Goal: Task Accomplishment & Management: Use online tool/utility

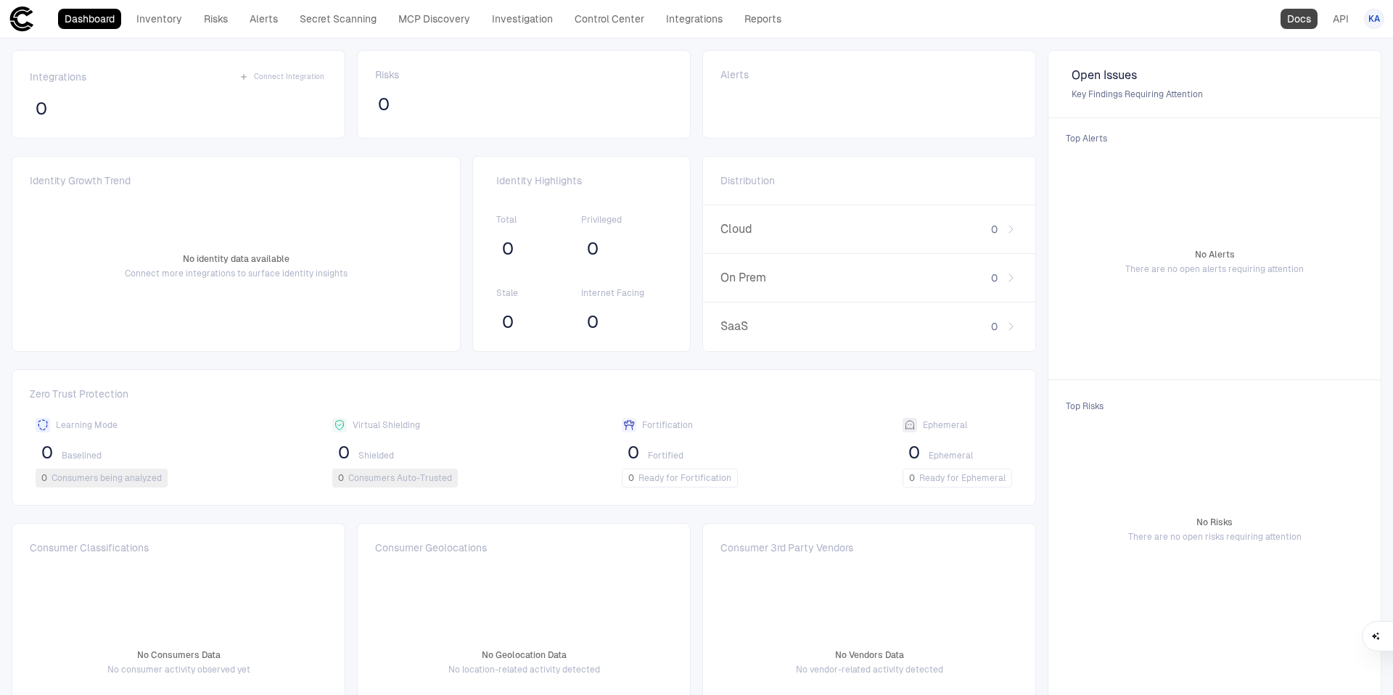
click at [1290, 27] on link "Docs" at bounding box center [1298, 19] width 37 height 20
click at [688, 19] on link "Integrations" at bounding box center [694, 19] width 70 height 20
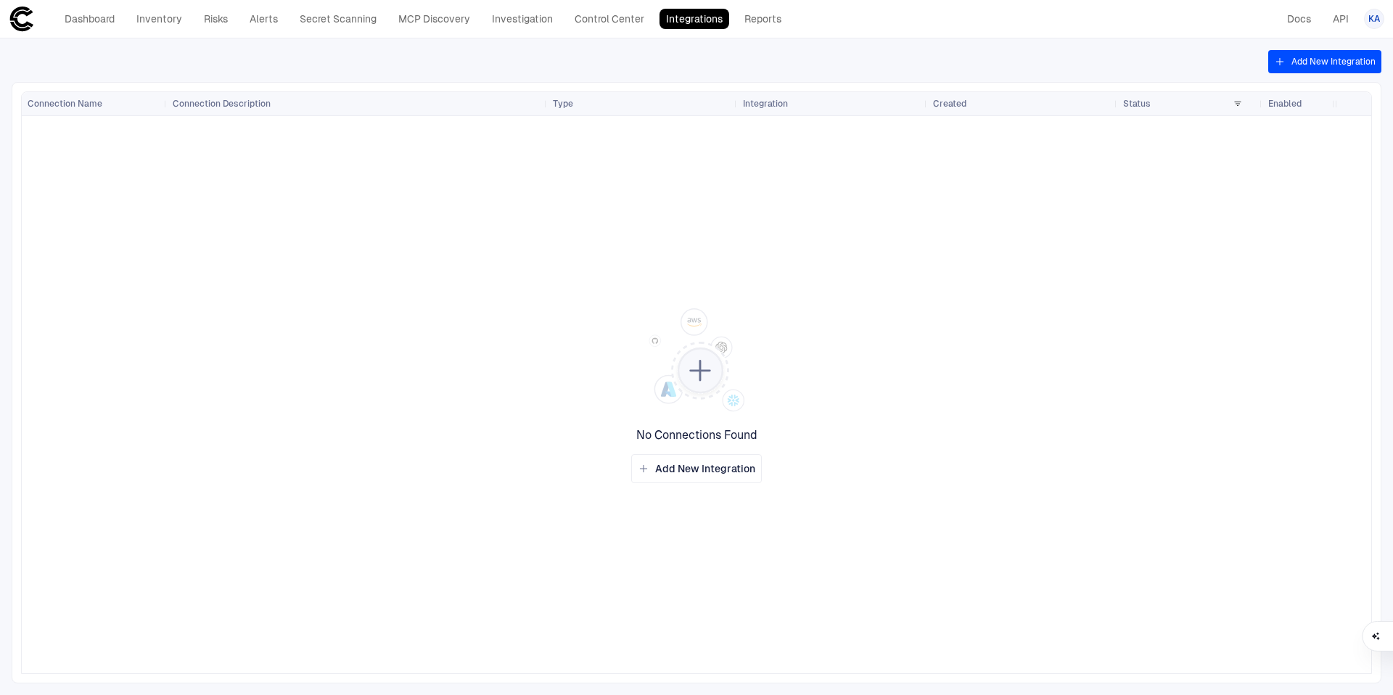
click at [1295, 67] on button "Add New Integration" at bounding box center [1324, 61] width 113 height 23
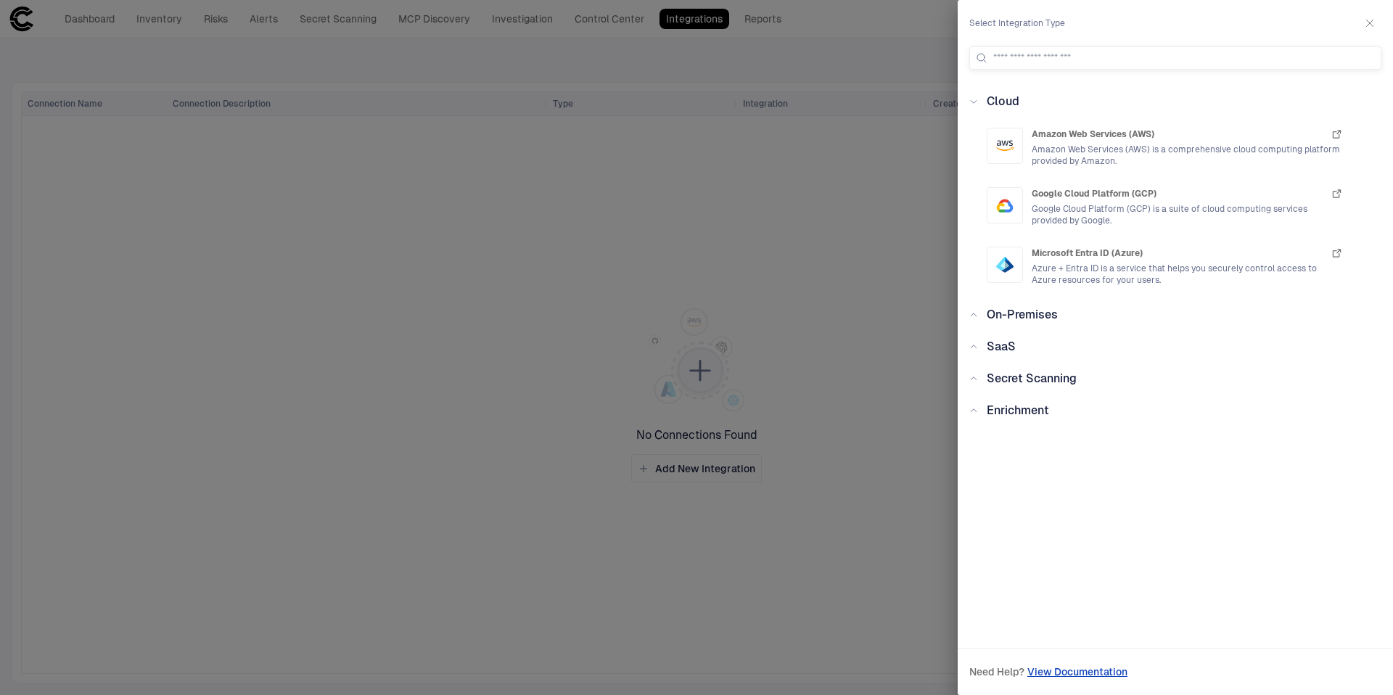
click at [979, 312] on div "On-Premises" at bounding box center [1018, 314] width 80 height 17
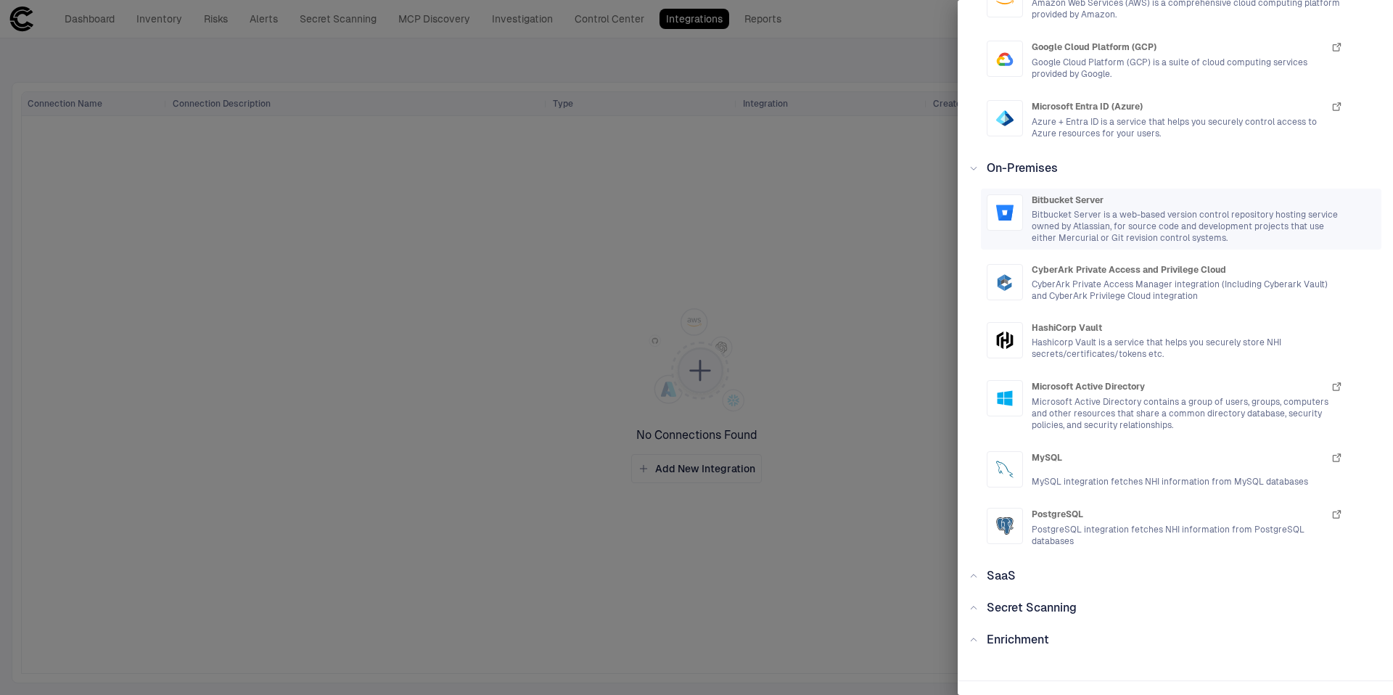
scroll to position [150, 0]
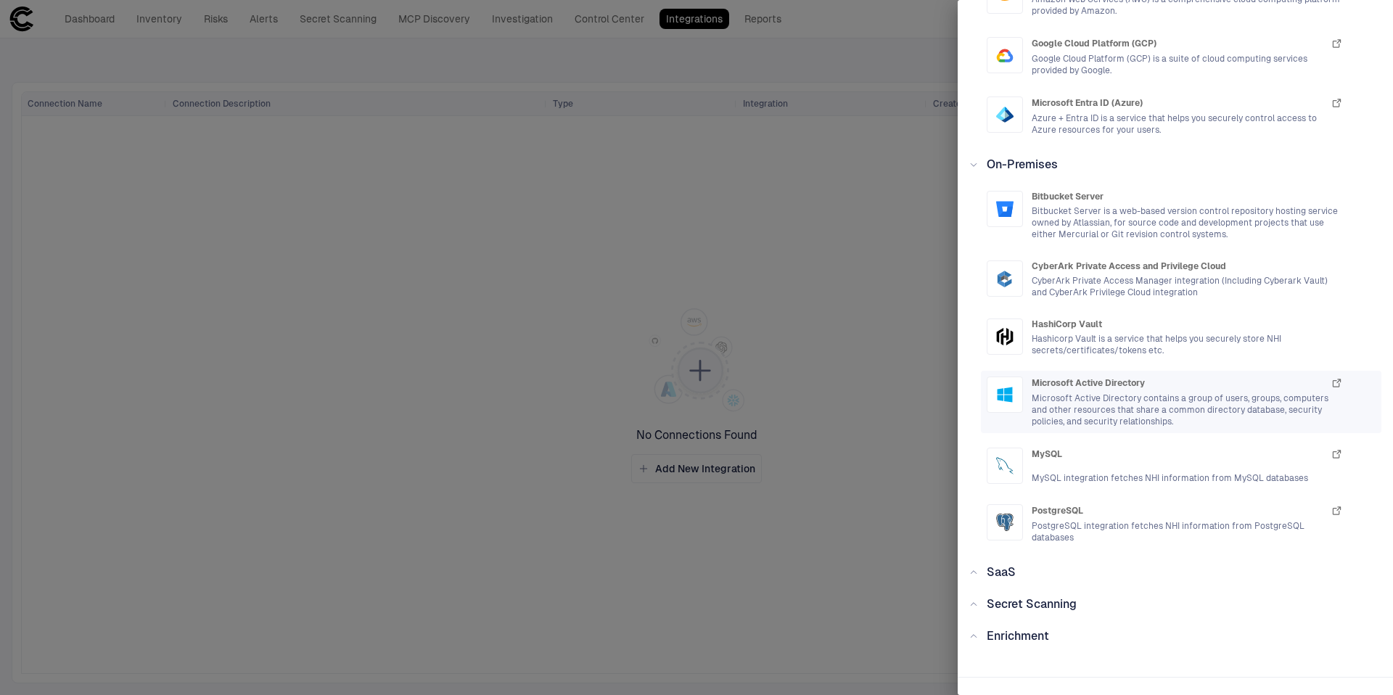
click at [1145, 398] on span "Microsoft Active Directory contains a group of users, groups, computers and oth…" at bounding box center [1186, 409] width 311 height 35
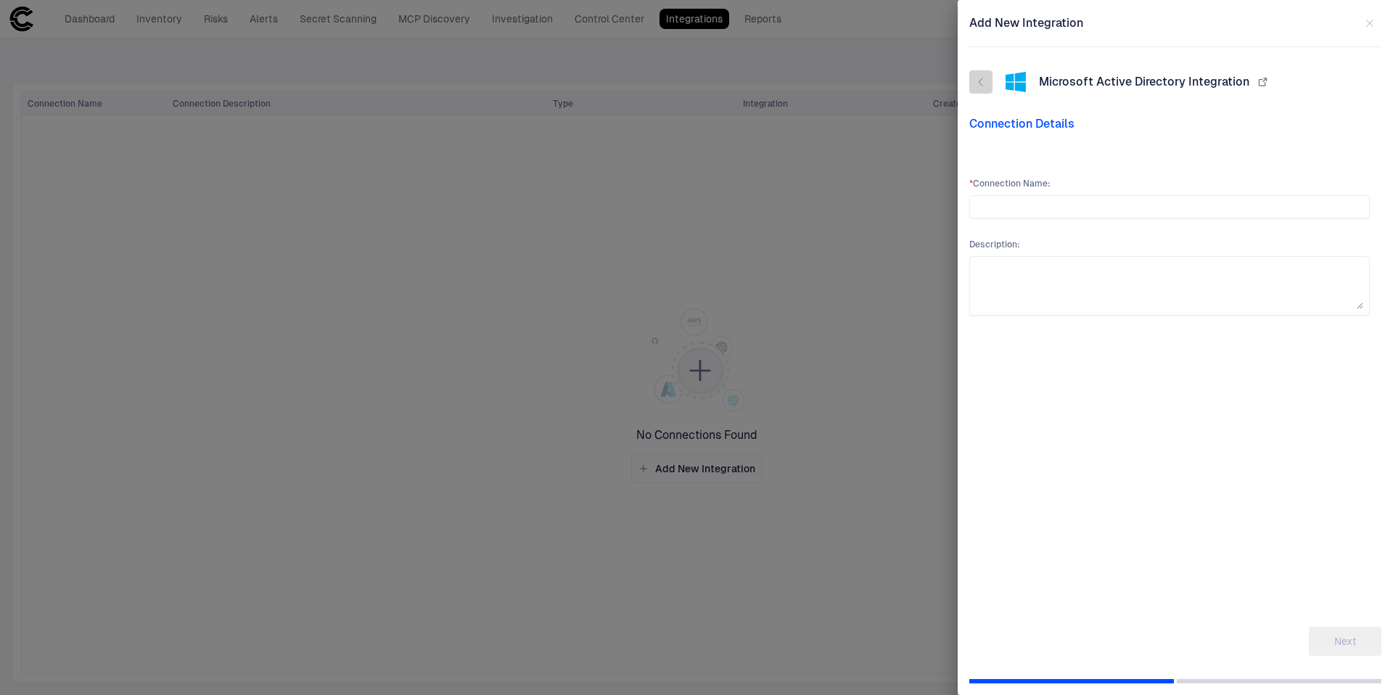
click at [978, 84] on icon "button" at bounding box center [981, 82] width 12 height 12
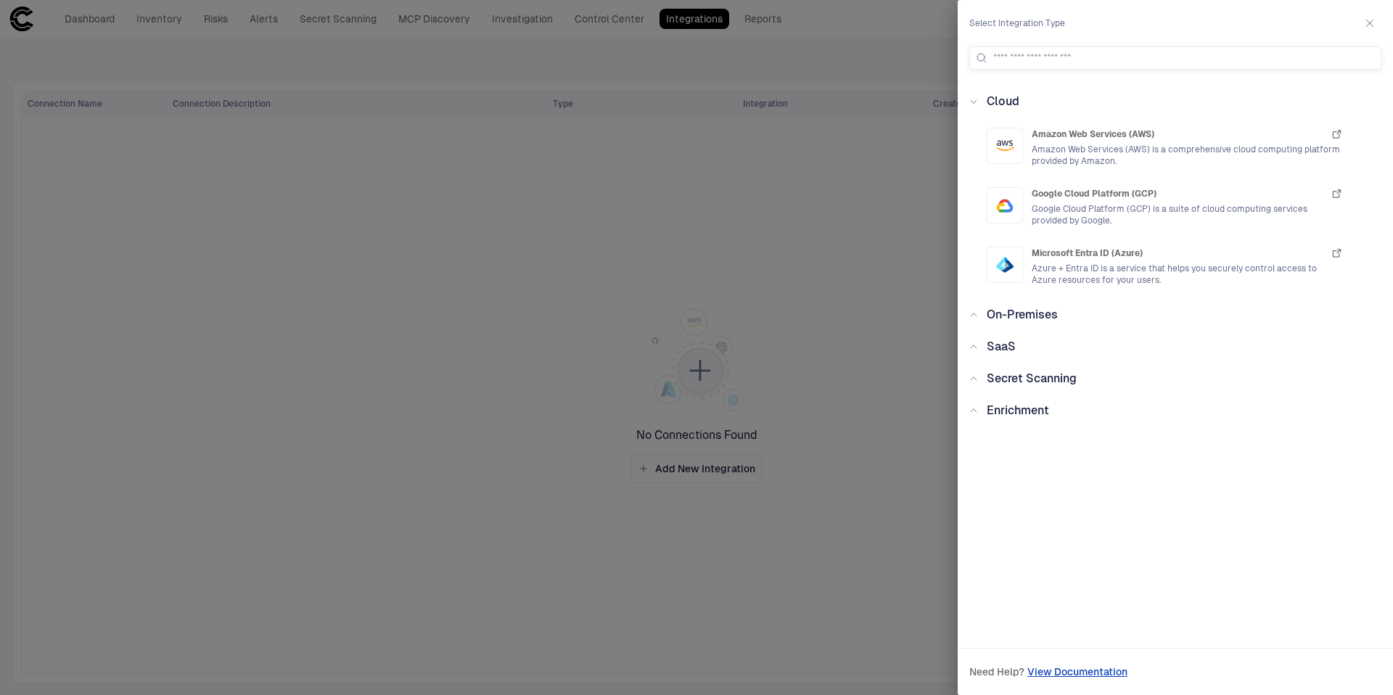
click at [1062, 329] on div "Cloud Amazon Web Services (AWS) Amazon Web Services (AWS) is a comprehensive cl…" at bounding box center [1174, 354] width 435 height 523
click at [1054, 316] on span "On-Premises" at bounding box center [1021, 315] width 71 height 14
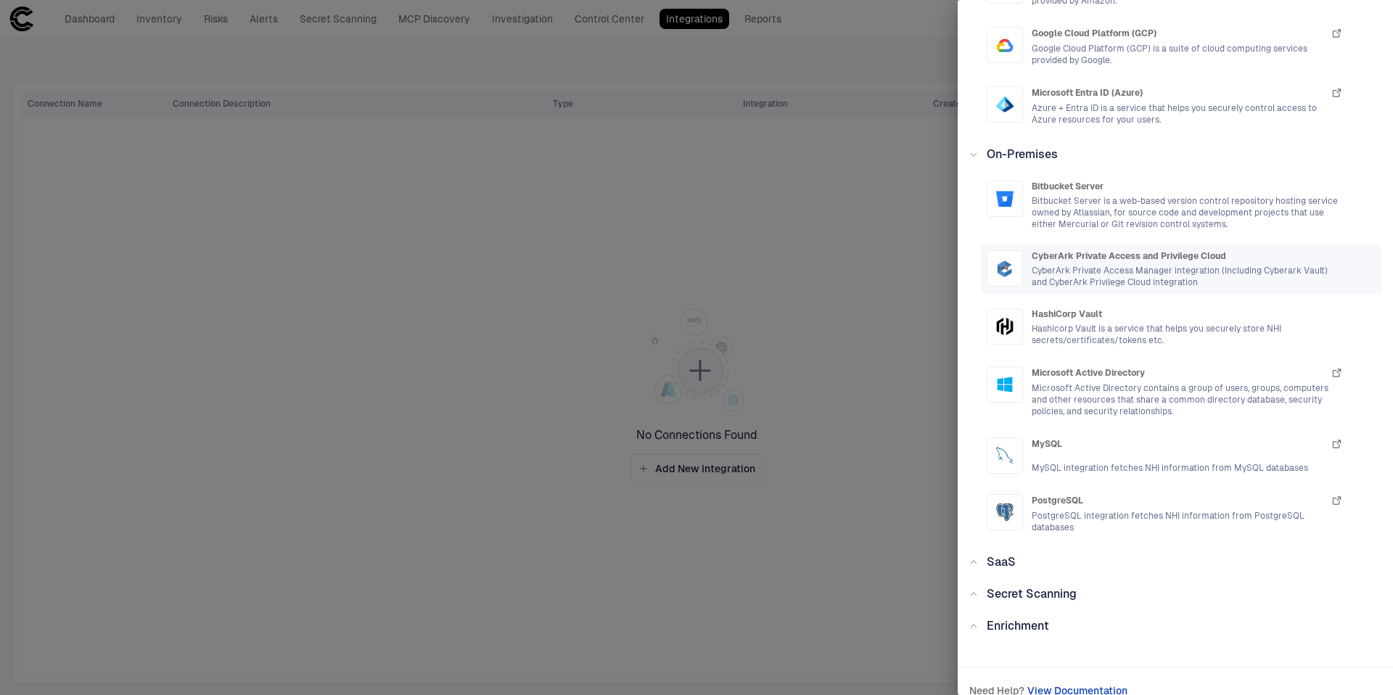
scroll to position [172, 0]
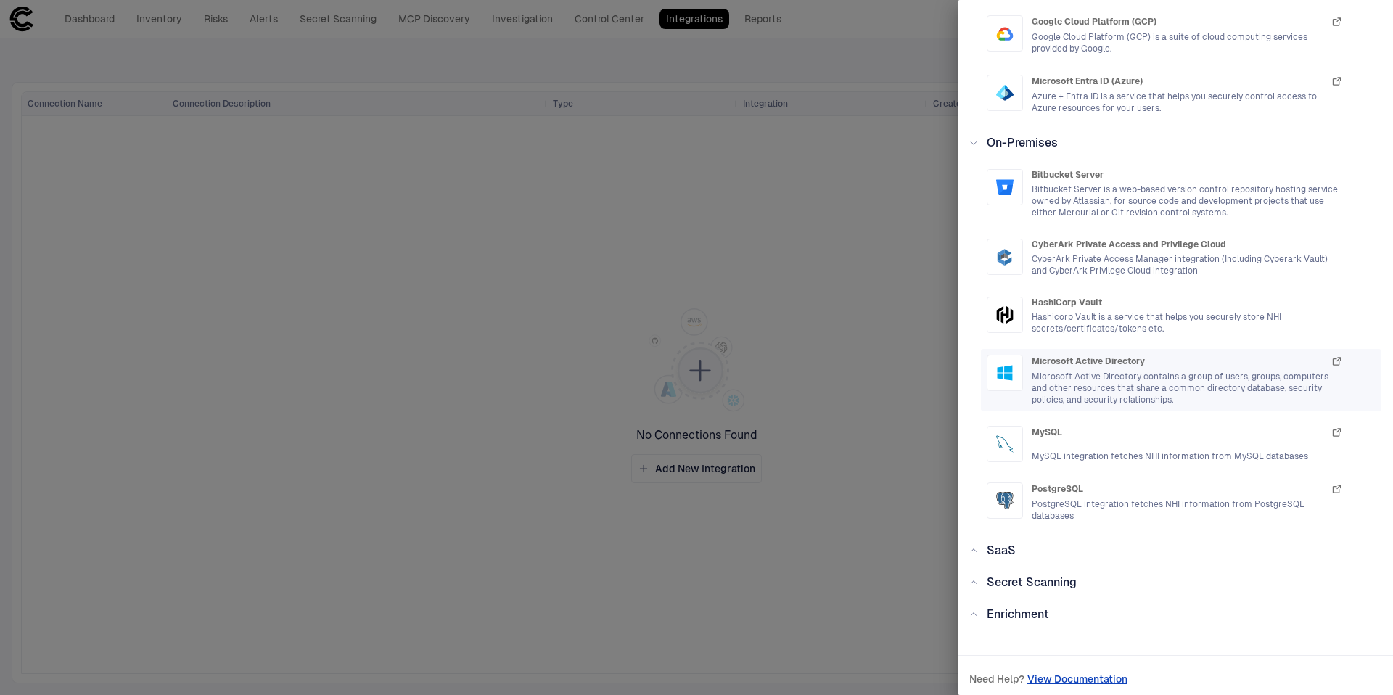
click at [1342, 362] on button "button" at bounding box center [1335, 361] width 13 height 13
